Goal: Task Accomplishment & Management: Complete application form

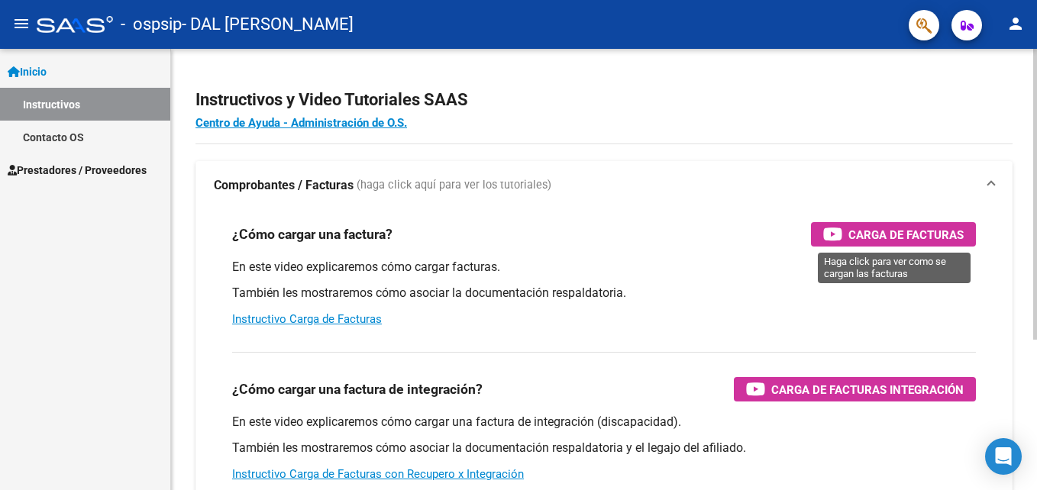
click at [919, 226] on span "Carga de Facturas" at bounding box center [906, 234] width 115 height 19
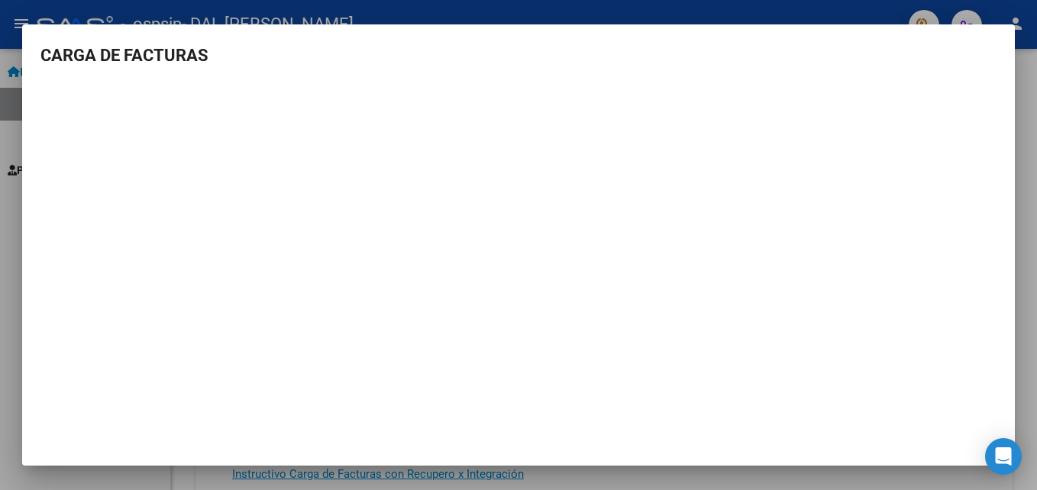
click at [762, 8] on div at bounding box center [518, 245] width 1037 height 490
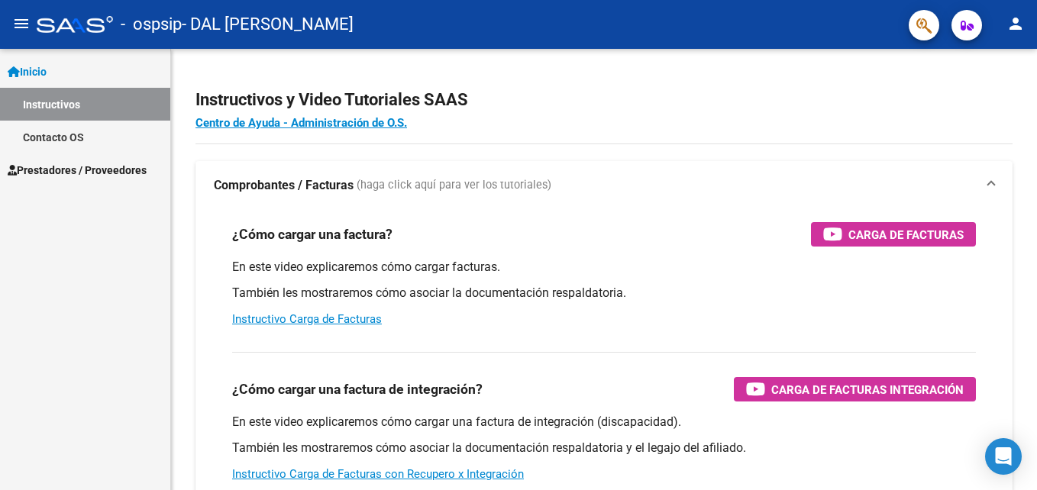
click at [80, 170] on span "Prestadores / Proveedores" at bounding box center [77, 170] width 139 height 17
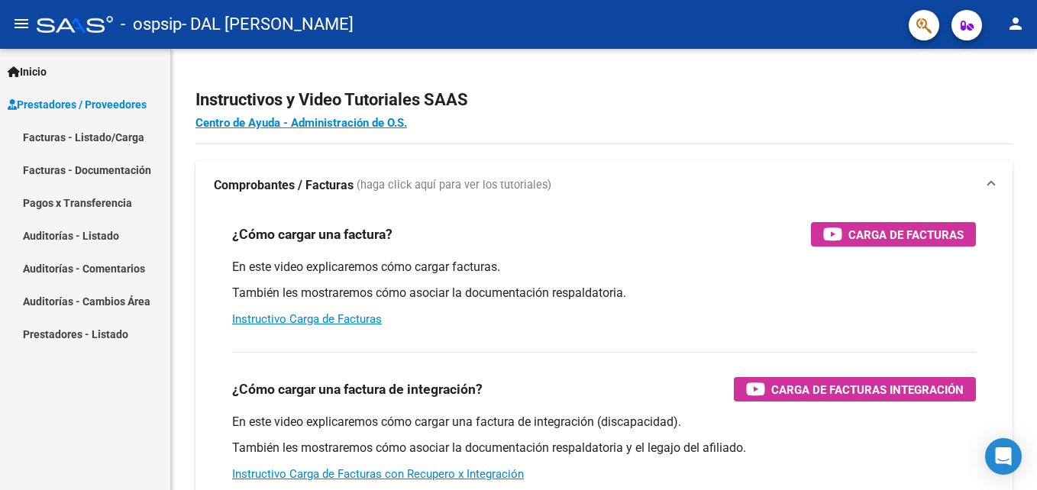
click at [104, 134] on link "Facturas - Listado/Carga" at bounding box center [85, 137] width 170 height 33
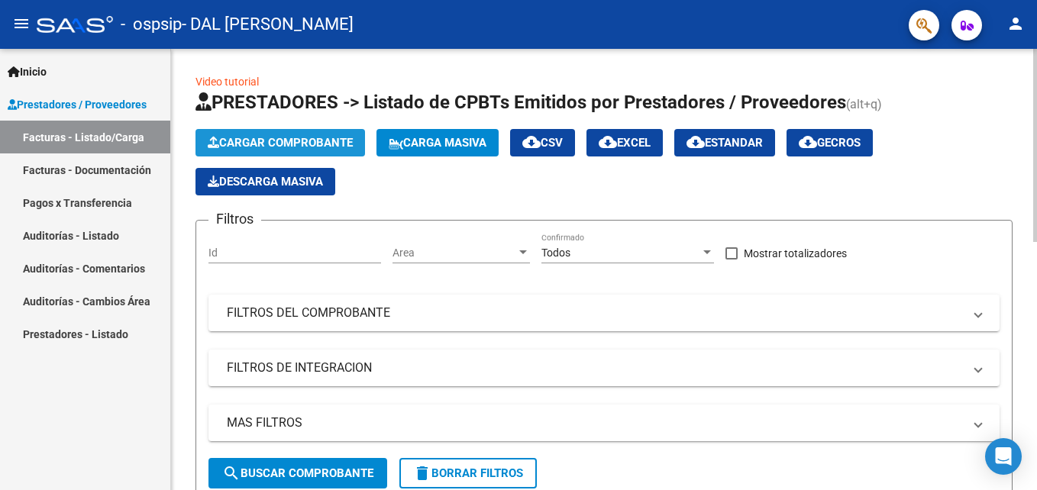
click at [306, 138] on span "Cargar Comprobante" at bounding box center [280, 143] width 145 height 14
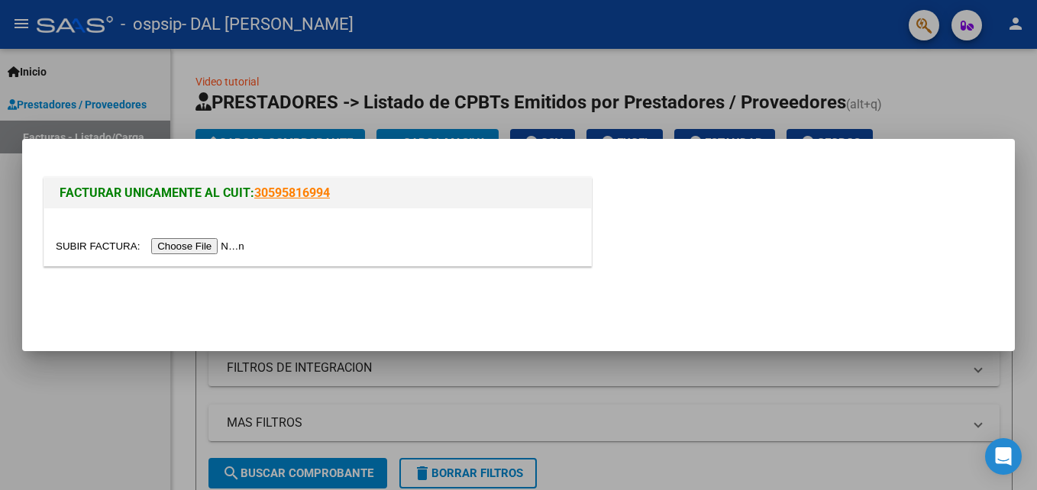
click at [196, 246] on input "file" at bounding box center [152, 246] width 193 height 16
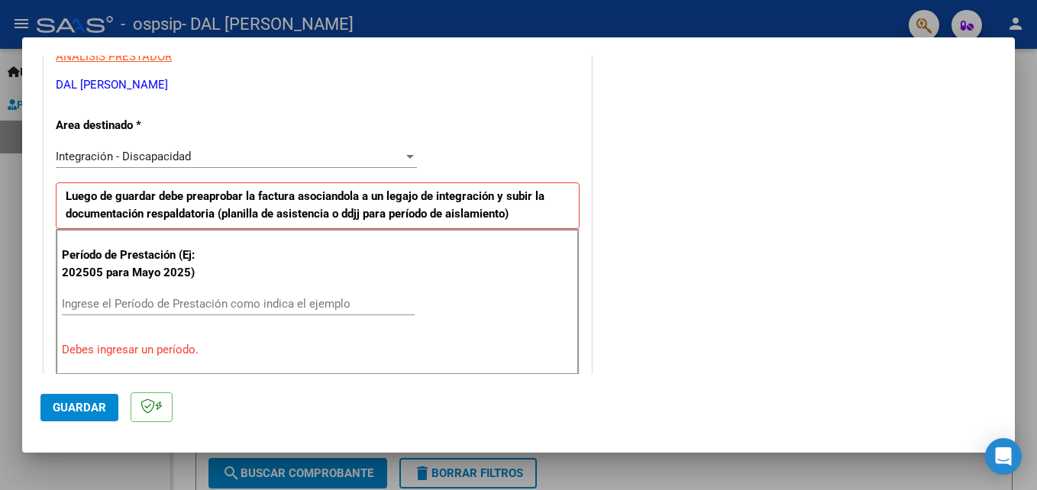
scroll to position [306, 0]
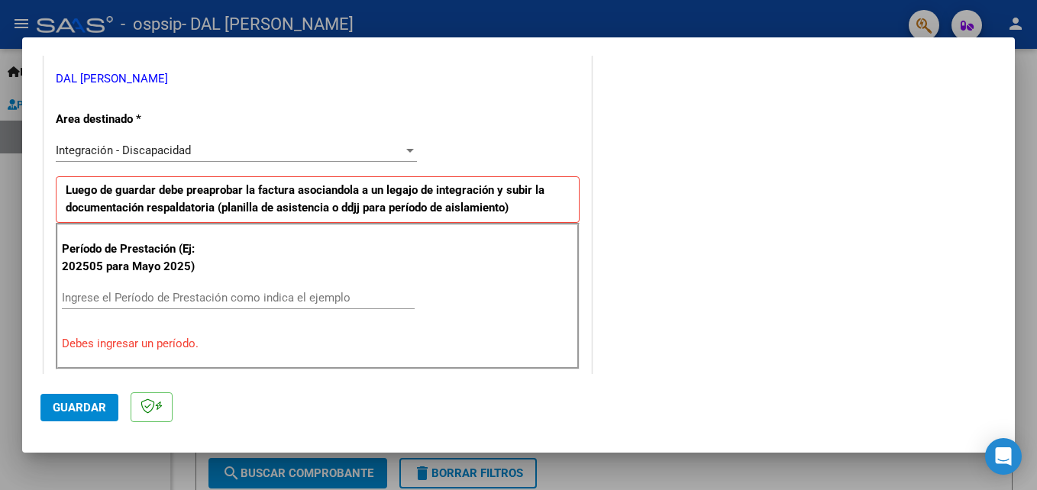
click at [142, 300] on input "Ingrese el Período de Prestación como indica el ejemplo" at bounding box center [238, 298] width 353 height 14
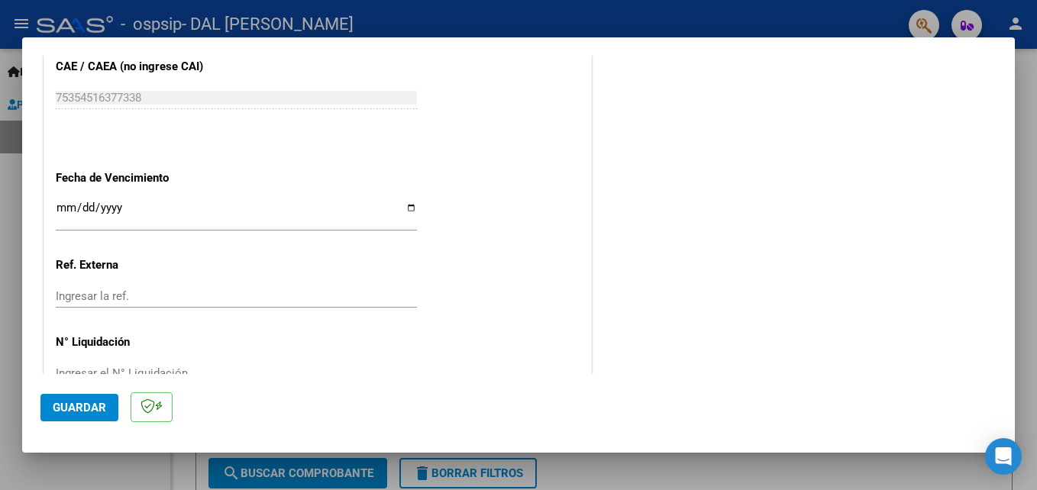
scroll to position [993, 0]
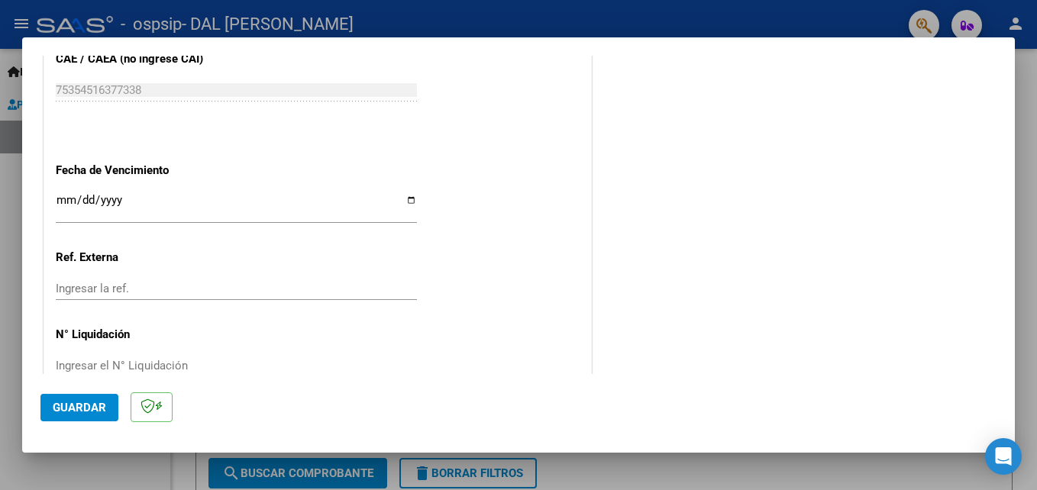
type input "202508"
click at [66, 202] on input "Ingresar la fecha" at bounding box center [236, 206] width 361 height 24
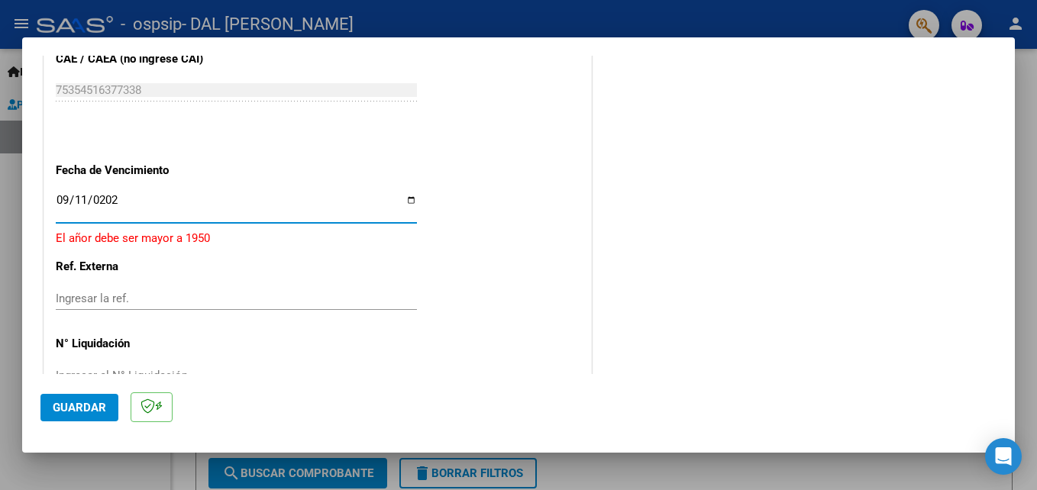
type input "[DATE]"
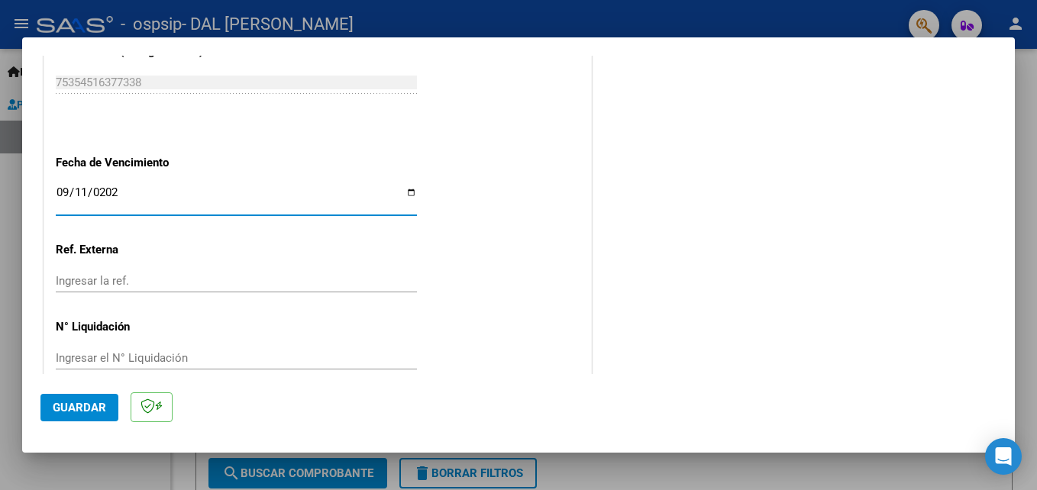
scroll to position [1026, 0]
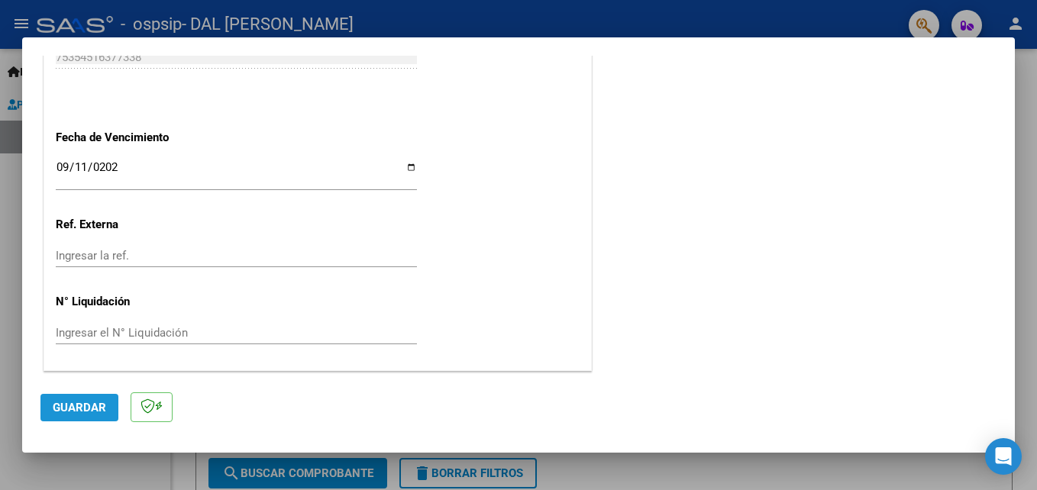
click at [88, 406] on span "Guardar" at bounding box center [79, 408] width 53 height 14
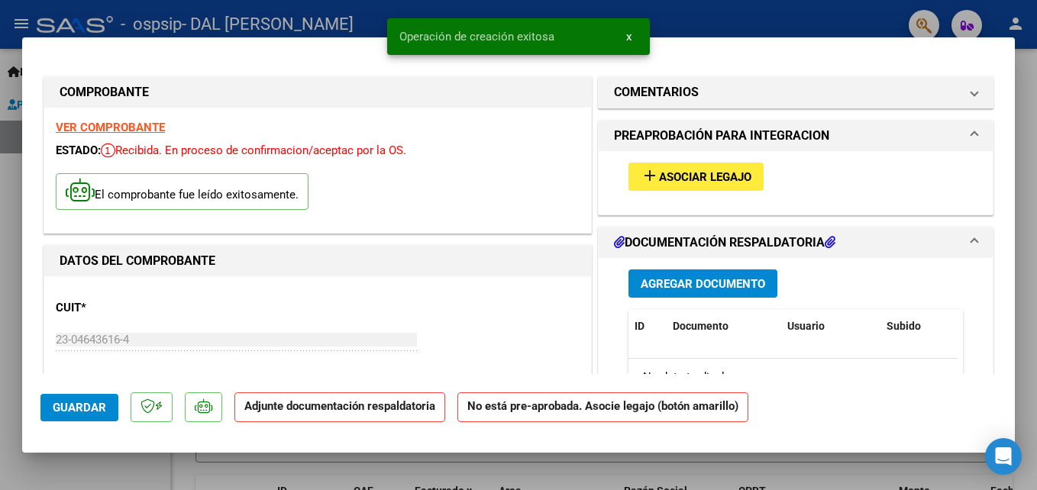
click at [701, 174] on span "Asociar Legajo" at bounding box center [705, 177] width 92 height 14
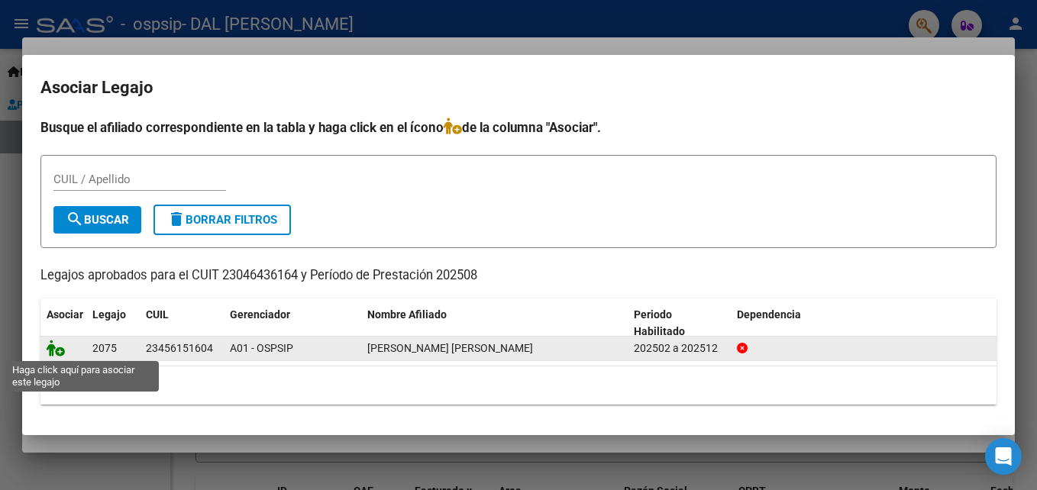
click at [53, 354] on icon at bounding box center [56, 348] width 18 height 17
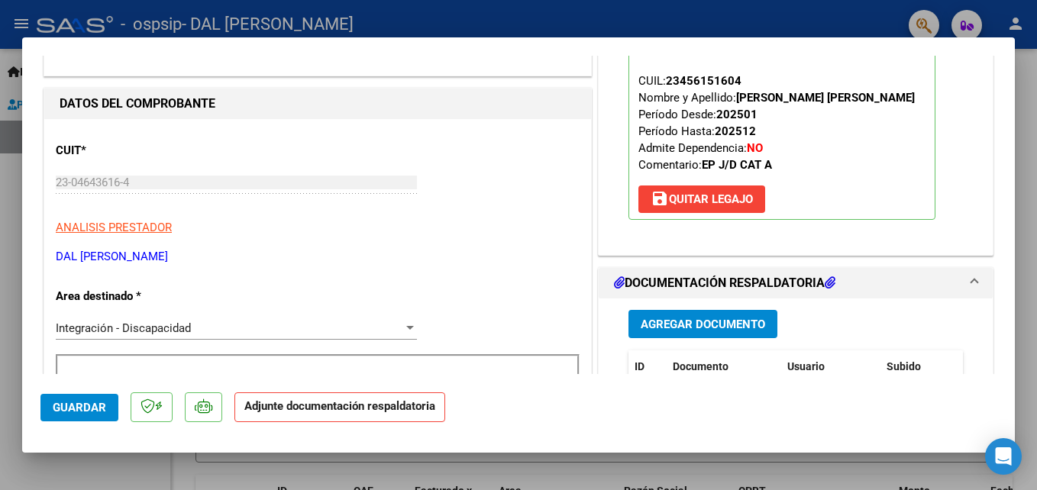
scroll to position [229, 0]
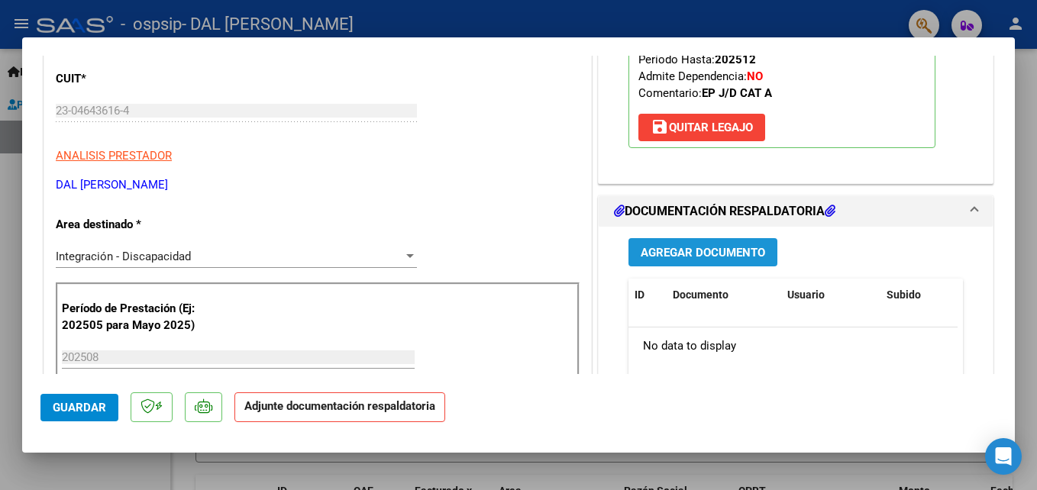
click at [701, 259] on span "Agregar Documento" at bounding box center [703, 253] width 125 height 14
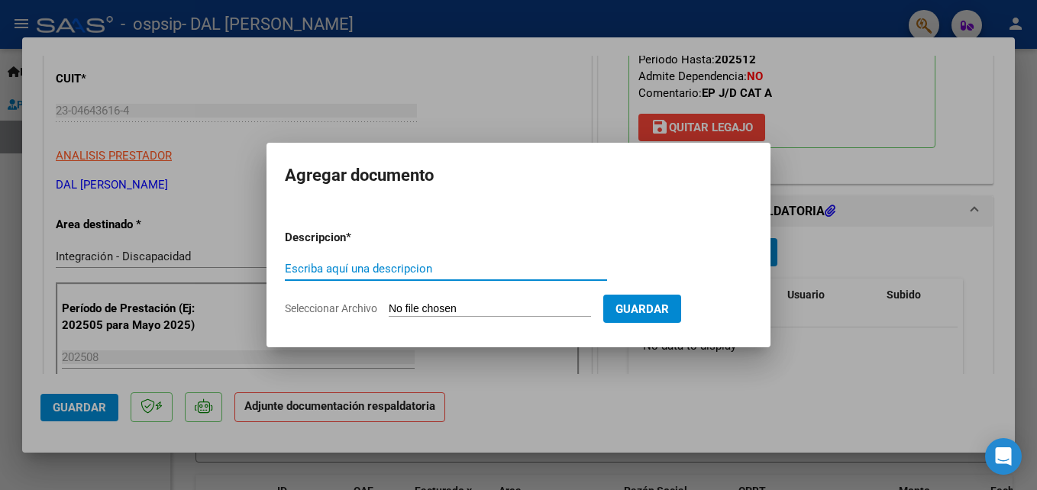
click at [291, 267] on input "Escriba aquí una descripcion" at bounding box center [446, 269] width 322 height 14
type input "planilla"
click at [426, 305] on input "Seleccionar Archivo" at bounding box center [490, 310] width 202 height 15
type input "C:\fakepath\[PERSON_NAME] [PERSON_NAME].pdf"
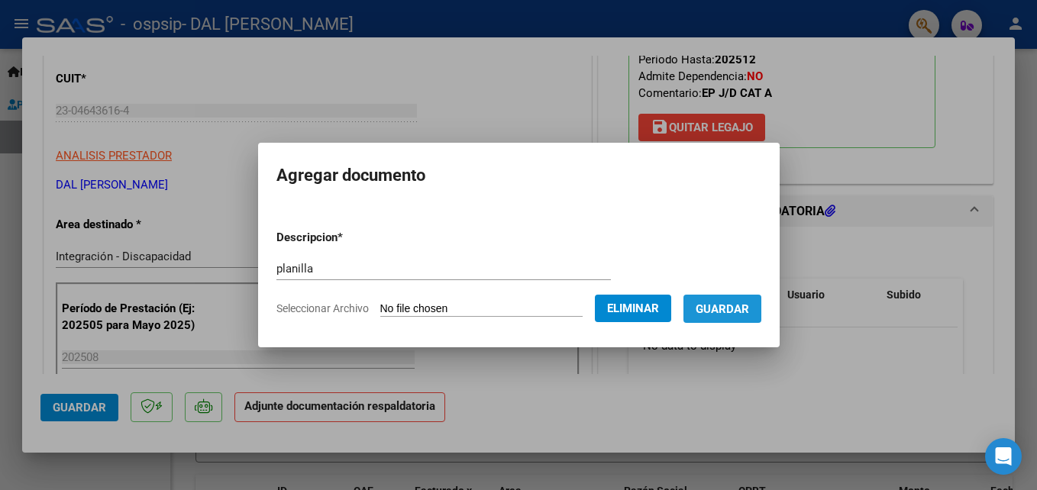
click at [749, 302] on span "Guardar" at bounding box center [722, 309] width 53 height 14
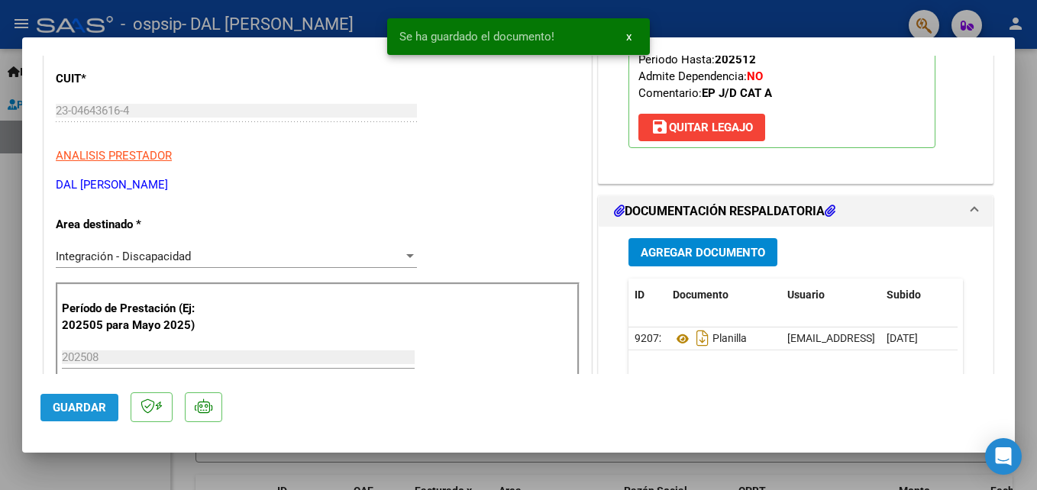
click at [69, 396] on button "Guardar" at bounding box center [79, 408] width 78 height 28
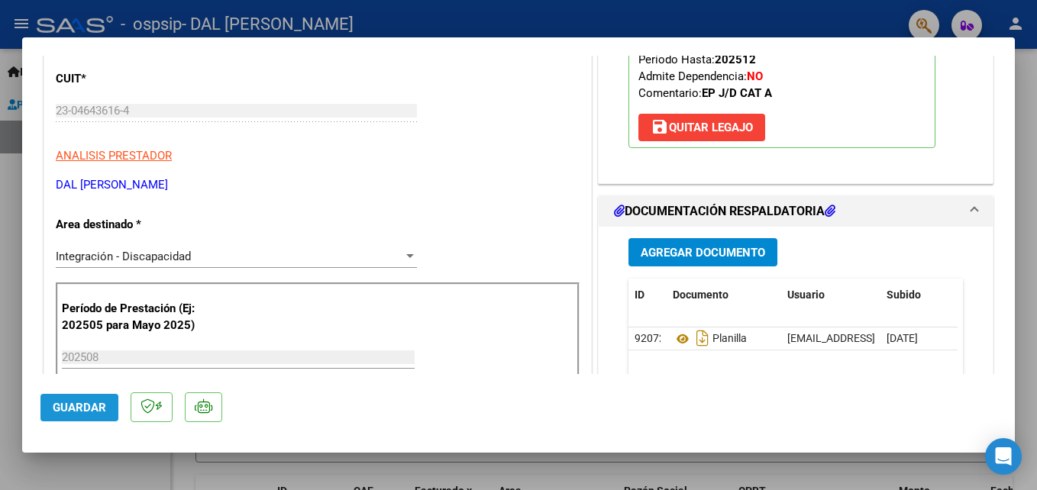
click at [99, 409] on span "Guardar" at bounding box center [79, 408] width 53 height 14
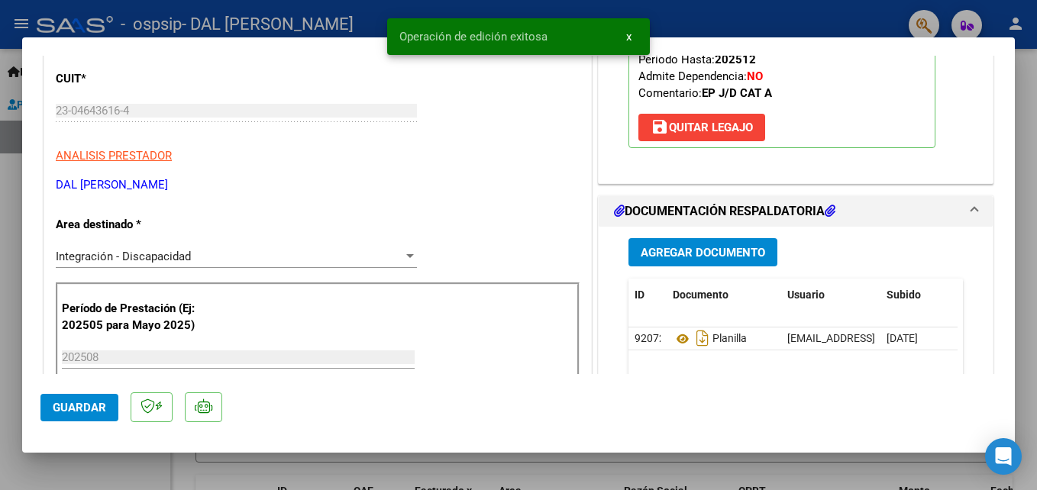
click at [683, 3] on div at bounding box center [518, 245] width 1037 height 490
type input "$ 0,00"
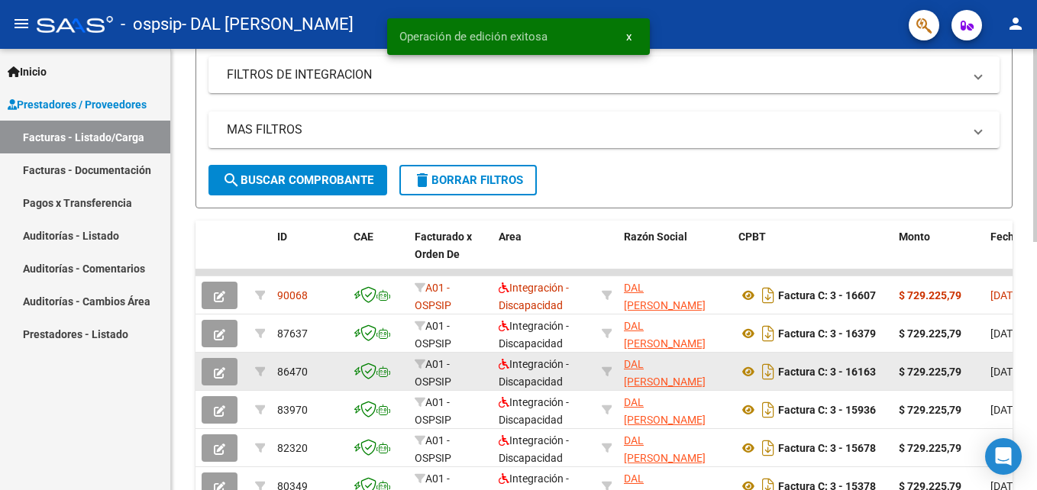
scroll to position [306, 0]
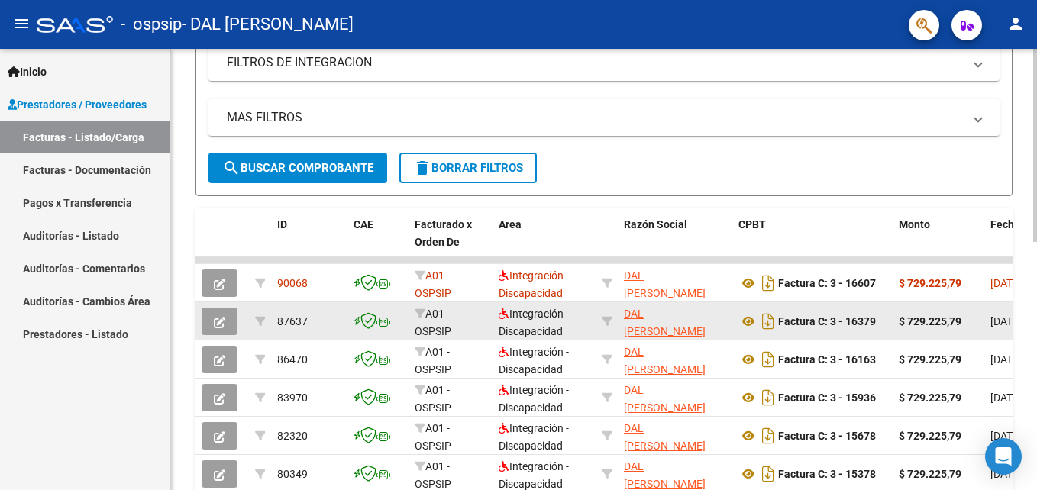
click at [316, 316] on div "87637" at bounding box center [309, 322] width 64 height 18
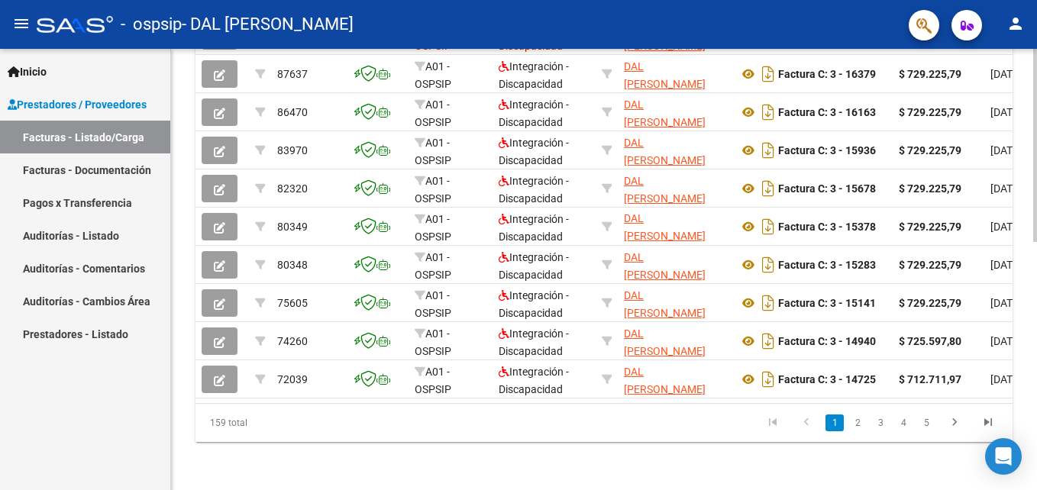
scroll to position [566, 0]
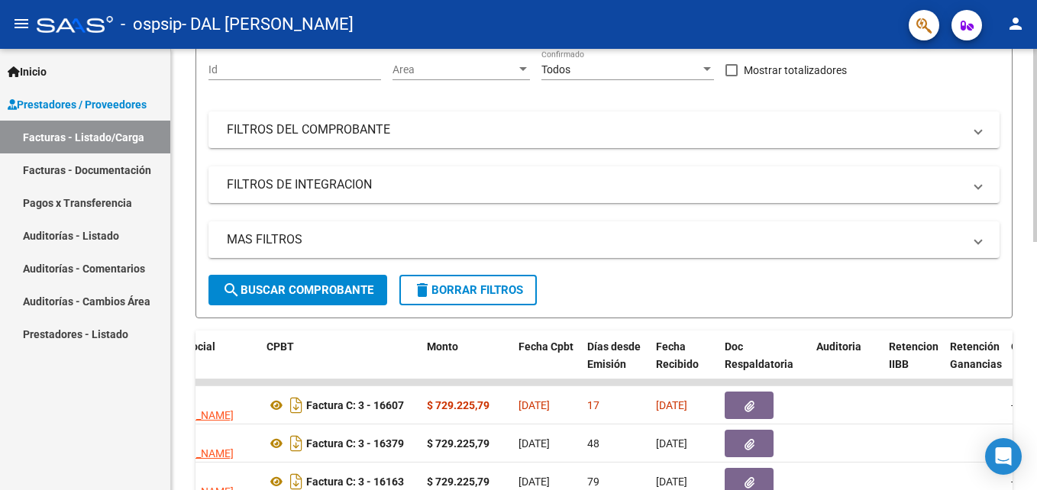
scroll to position [31, 0]
